Goal: Task Accomplishment & Management: Manage account settings

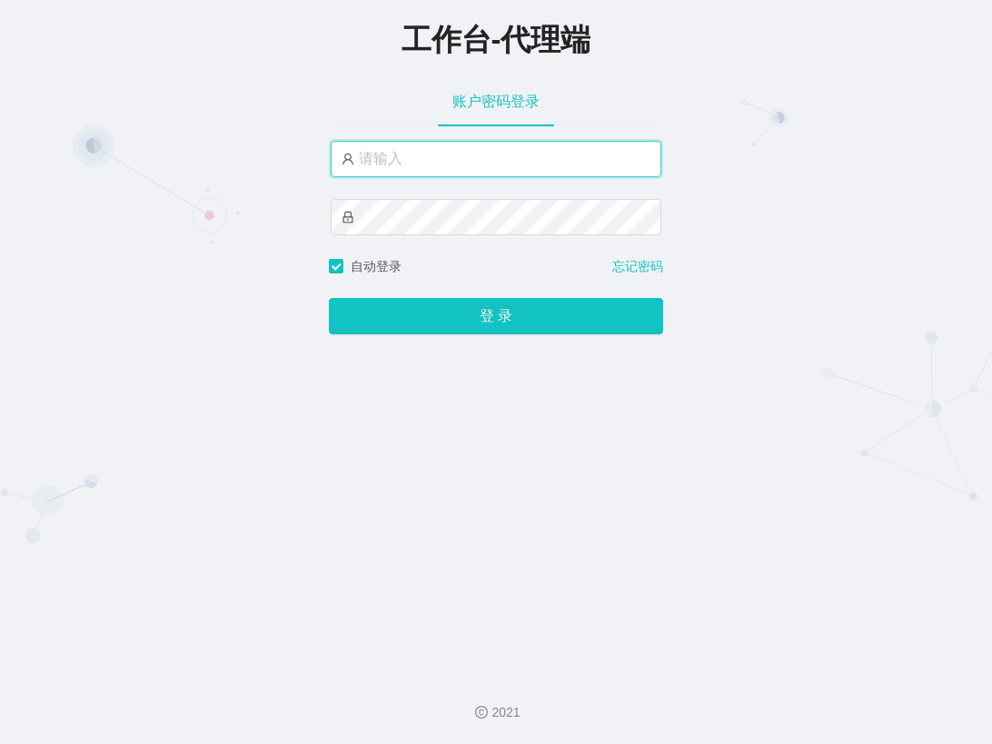
click at [444, 157] on input "text" at bounding box center [496, 159] width 331 height 36
type input "admin"
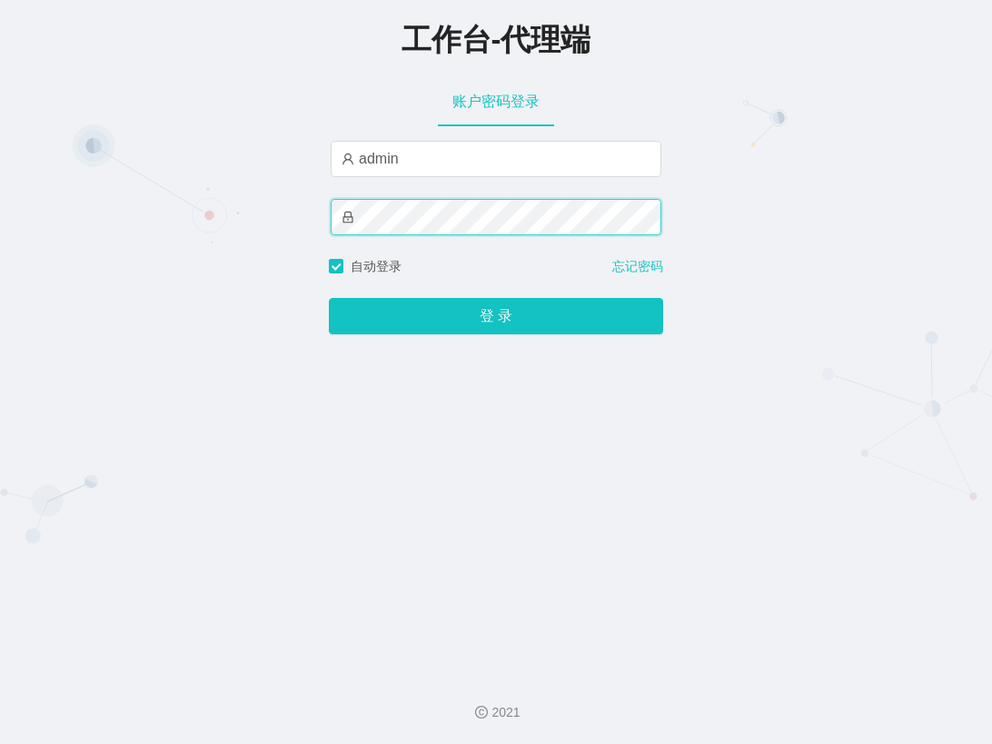
click at [329, 298] on button "登 录" at bounding box center [496, 316] width 334 height 36
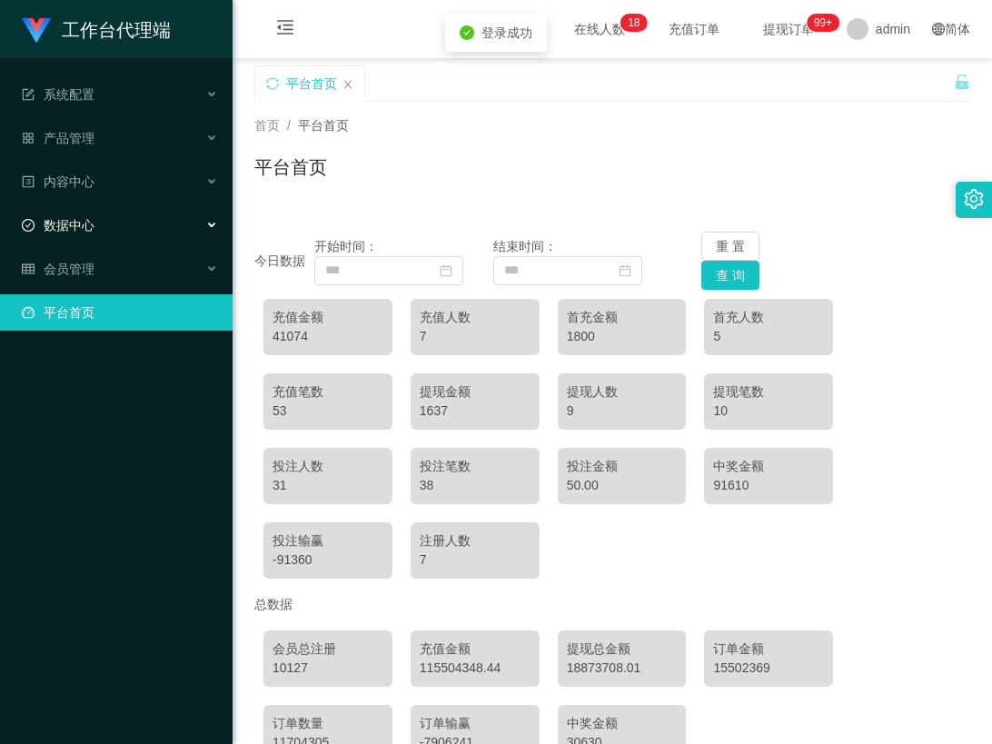
click at [155, 212] on div "数据中心" at bounding box center [116, 225] width 233 height 36
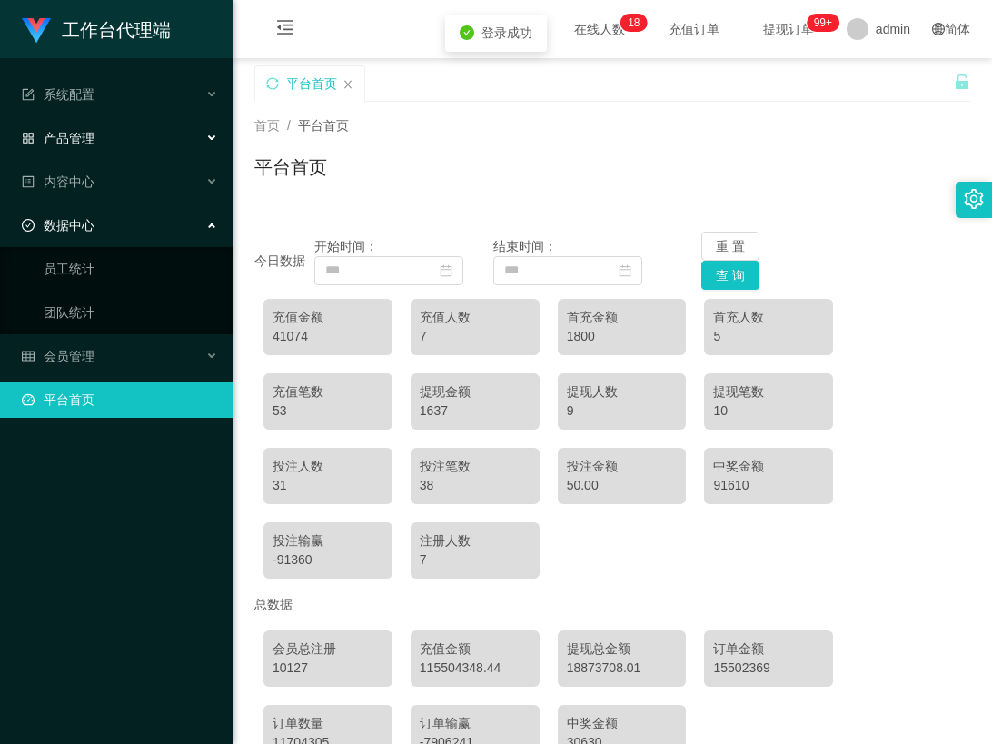
click at [102, 150] on div "产品管理" at bounding box center [116, 138] width 233 height 36
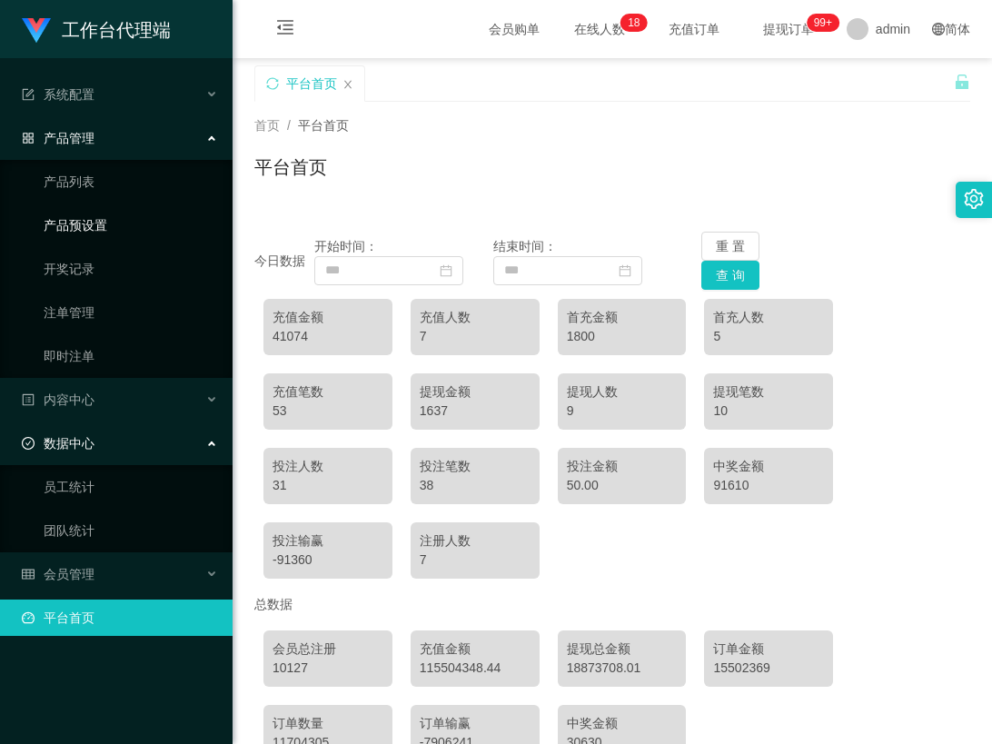
click at [80, 236] on link "产品预设置" at bounding box center [131, 225] width 174 height 36
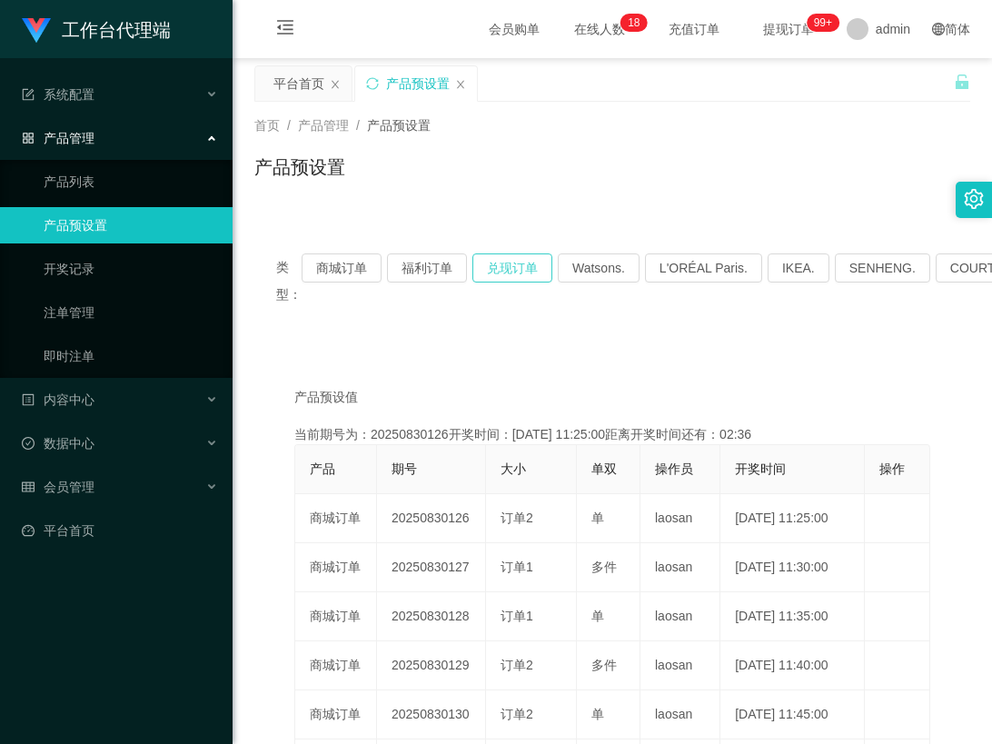
click at [546, 258] on button "兑现订单" at bounding box center [513, 268] width 80 height 29
click at [332, 266] on button "商城订单" at bounding box center [342, 268] width 80 height 29
click at [333, 265] on button "商城订单" at bounding box center [342, 268] width 80 height 29
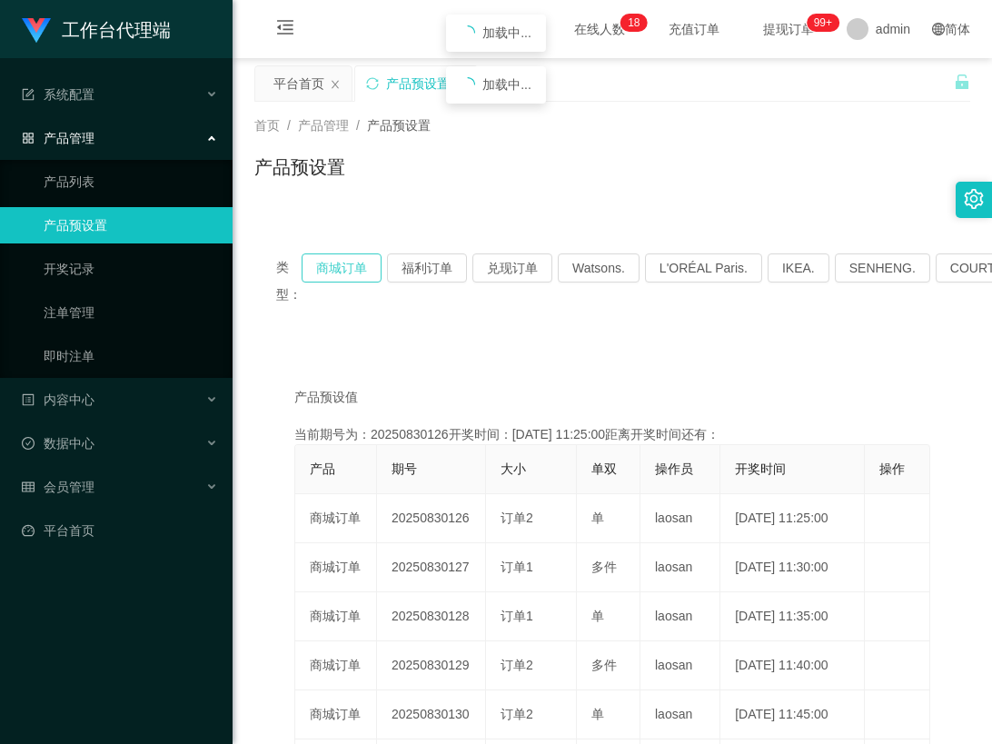
click at [334, 265] on button "商城订单" at bounding box center [342, 268] width 80 height 29
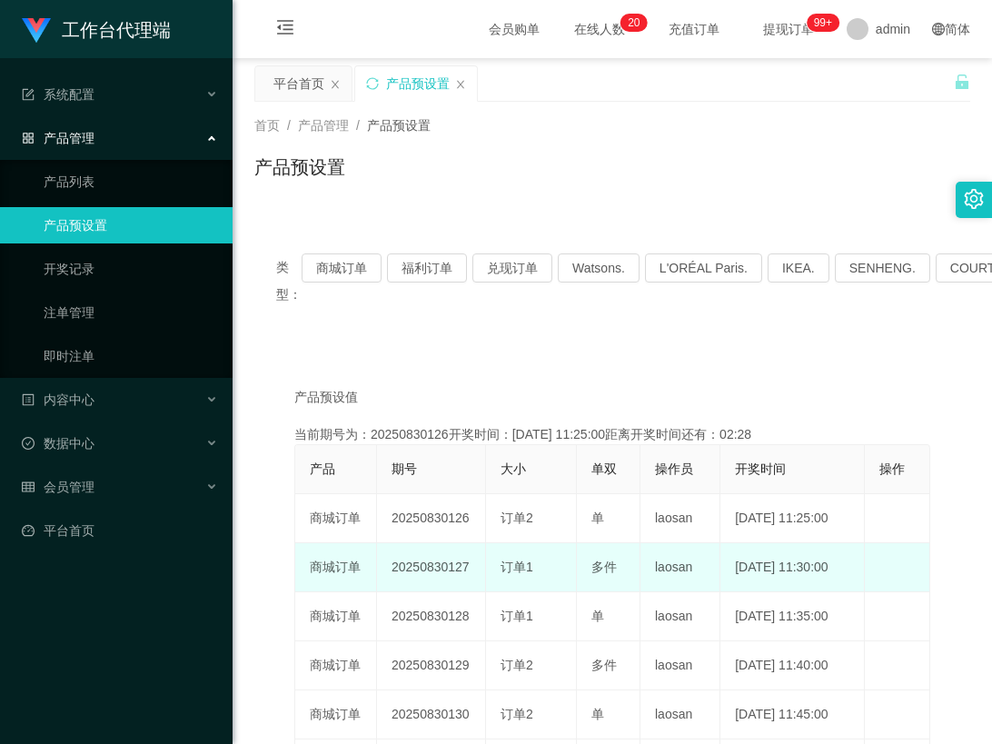
drag, startPoint x: 386, startPoint y: 574, endPoint x: 473, endPoint y: 564, distance: 86.9
click at [473, 564] on td "20250830127" at bounding box center [431, 567] width 109 height 49
copy td "20250830127"
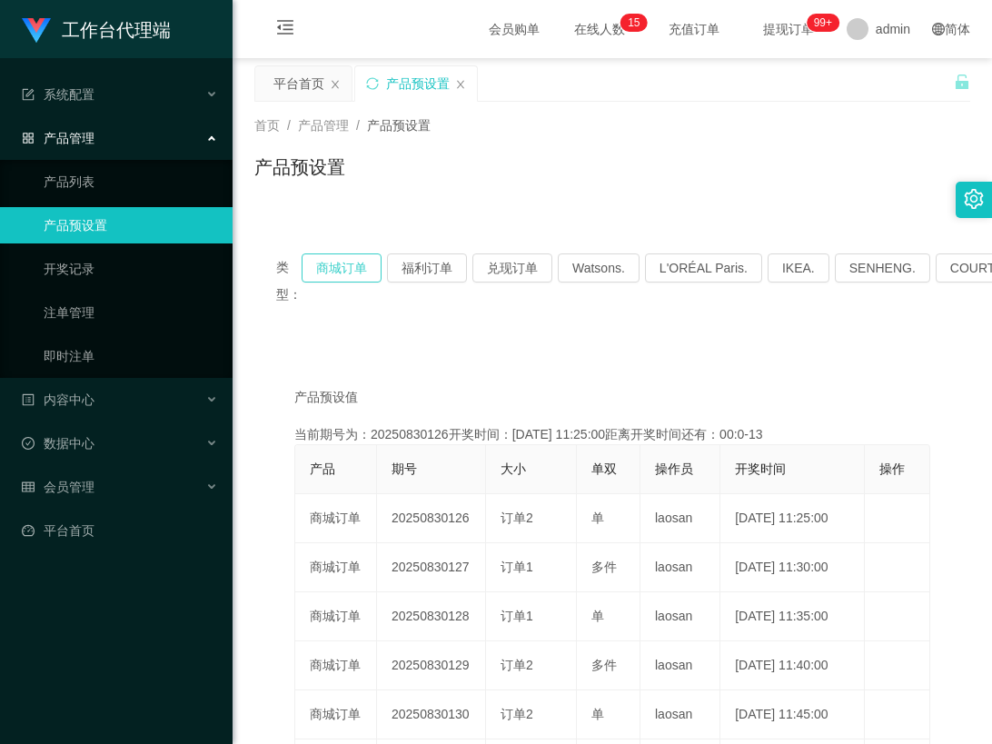
click at [337, 271] on button "商城订单" at bounding box center [342, 268] width 80 height 29
